Goal: Task Accomplishment & Management: Use online tool/utility

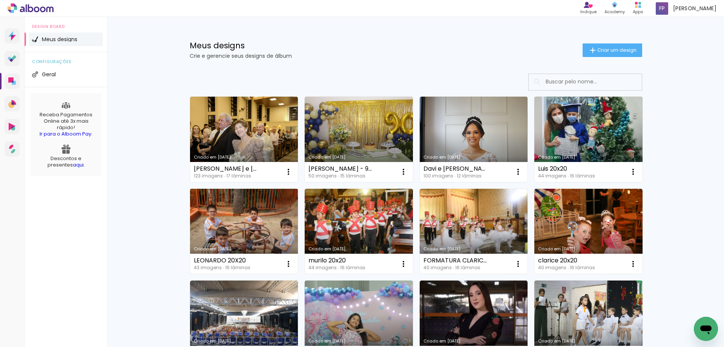
click at [271, 223] on link "Criado em [DATE]" at bounding box center [244, 231] width 108 height 85
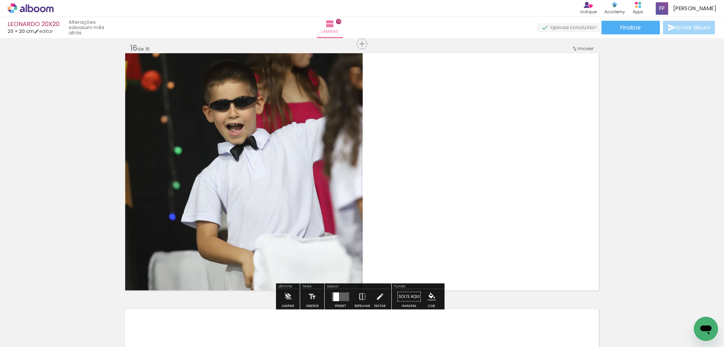
scroll to position [3843, 0]
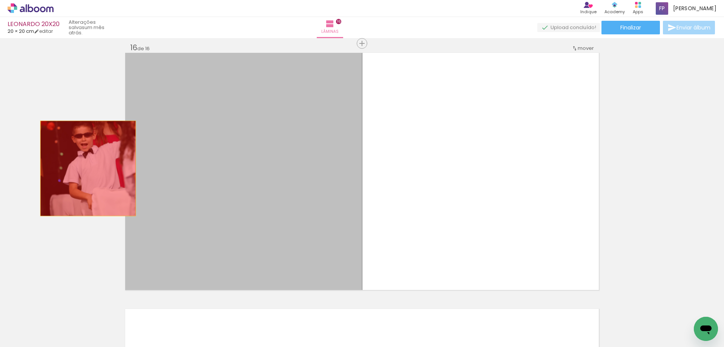
drag, startPoint x: 311, startPoint y: 192, endPoint x: 85, endPoint y: 168, distance: 227.1
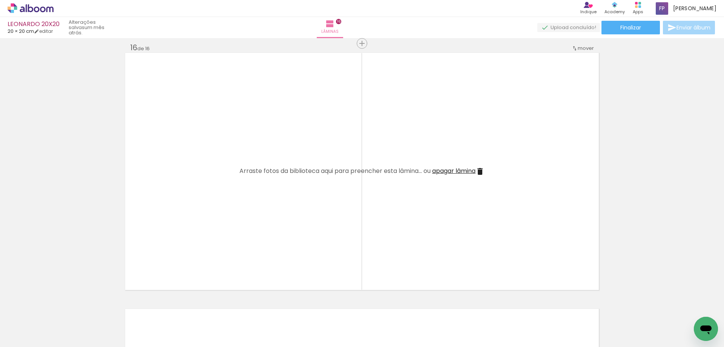
scroll to position [0, 1156]
drag, startPoint x: 275, startPoint y: 344, endPoint x: 14, endPoint y: 11, distance: 423.7
